Goal: Information Seeking & Learning: Stay updated

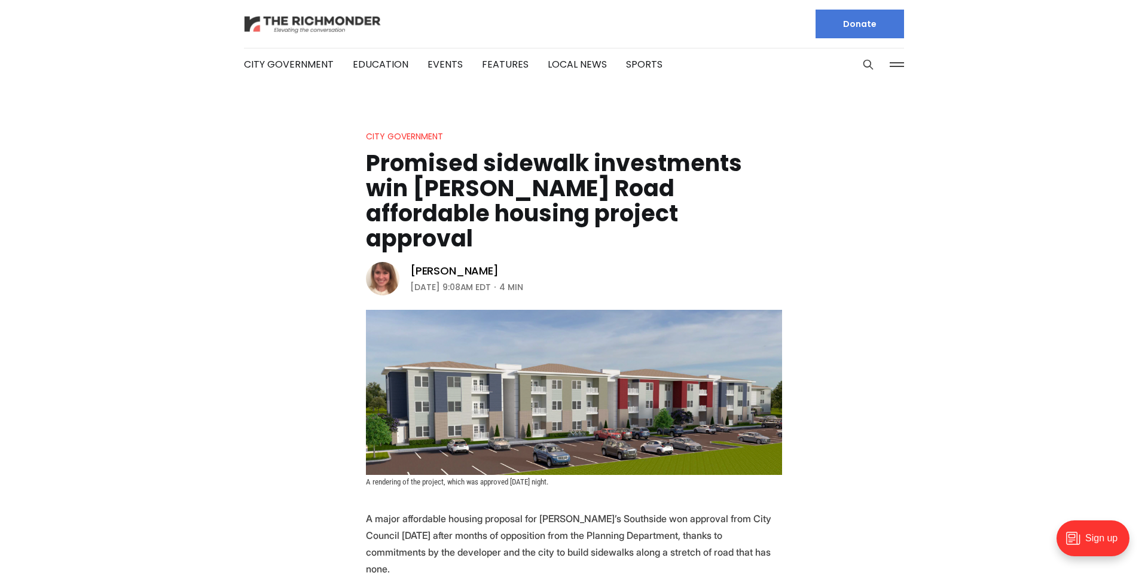
click at [279, 25] on img at bounding box center [313, 24] width 138 height 21
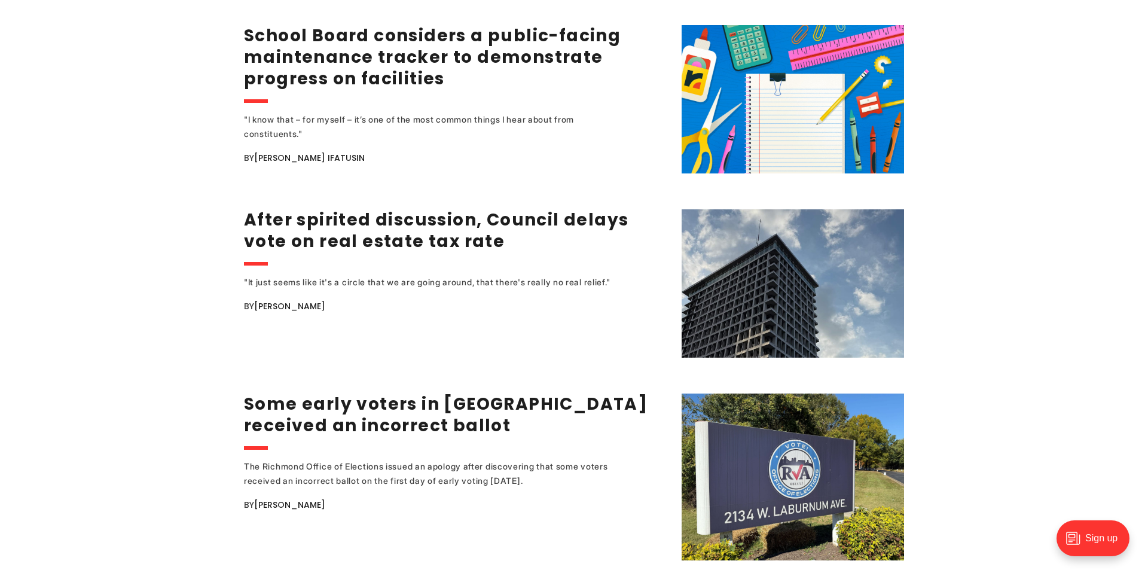
scroll to position [2157, 0]
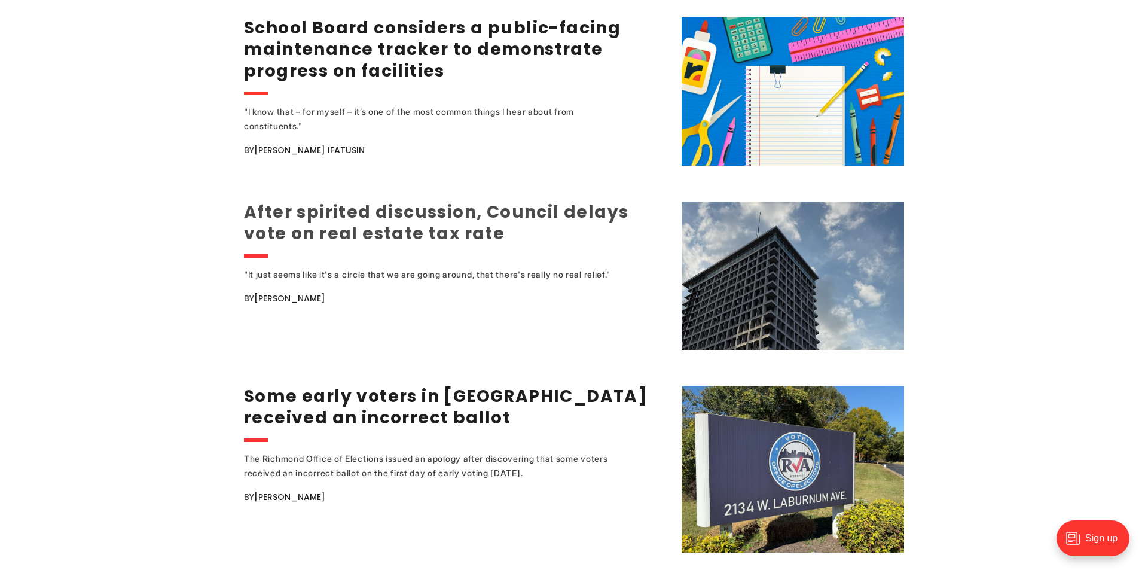
click at [271, 230] on link "After spirited discussion, Council delays vote on real estate tax rate" at bounding box center [436, 222] width 385 height 45
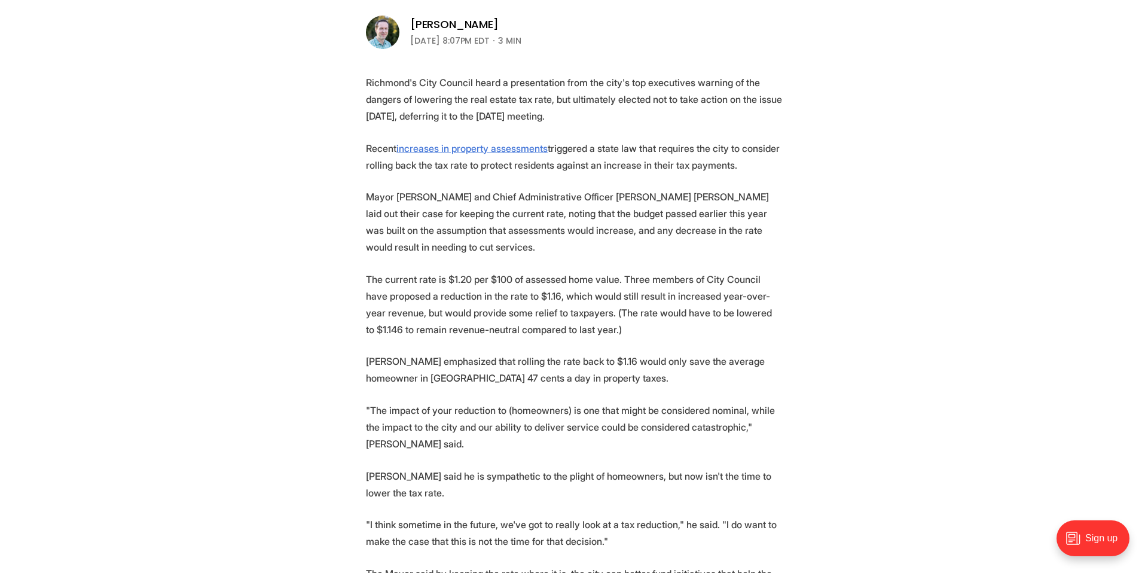
scroll to position [322, 0]
